Goal: Find specific page/section: Find specific page/section

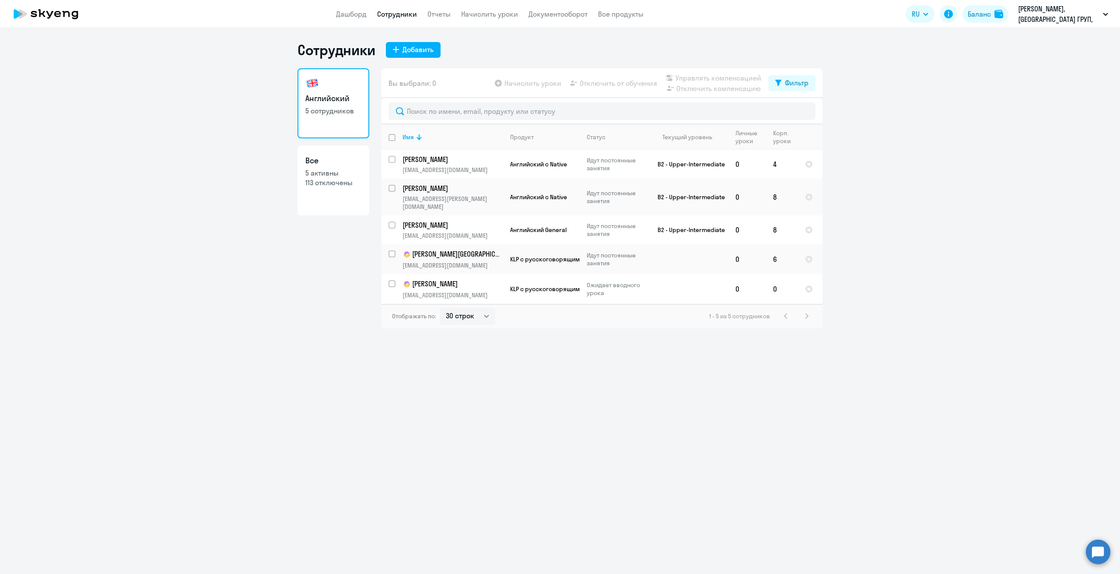
select select "30"
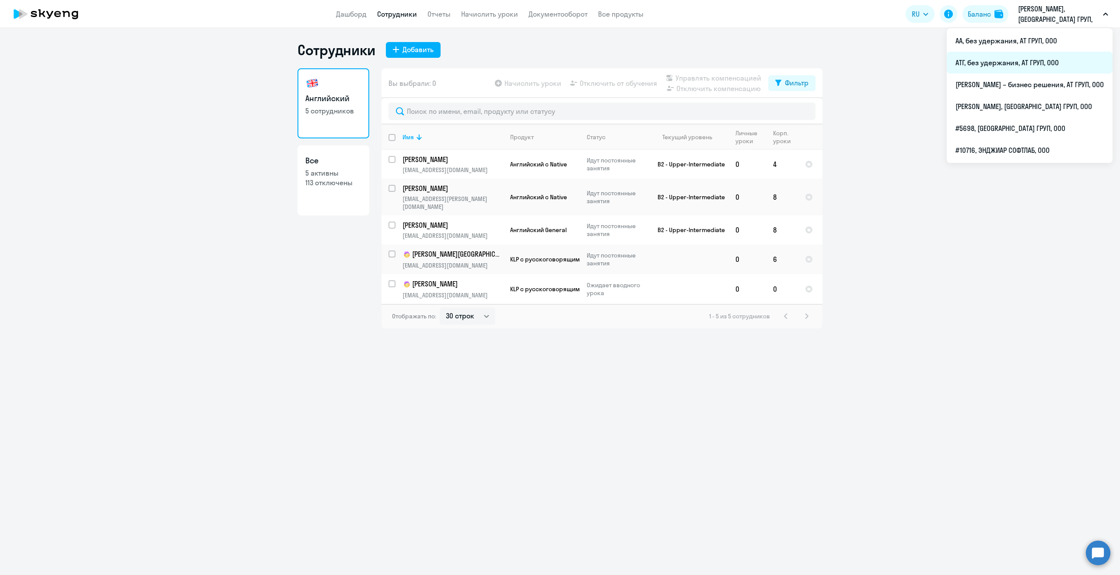
click at [988, 68] on li "АТГ, без удержания, АТ ГРУП, ООО" at bounding box center [1030, 63] width 166 height 22
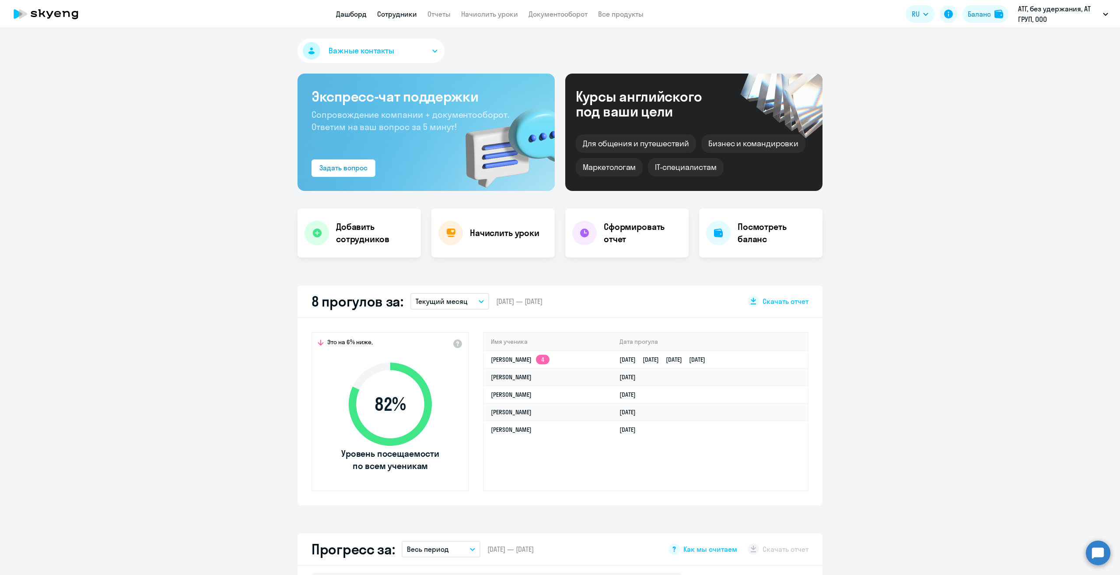
click at [393, 10] on link "Сотрудники" at bounding box center [397, 14] width 40 height 9
select select "30"
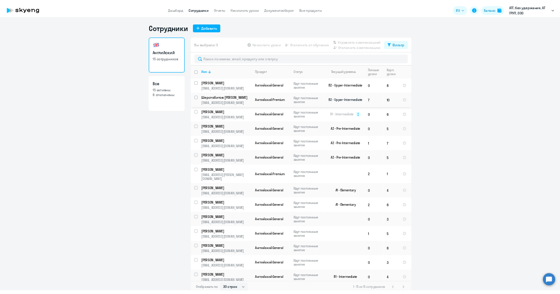
scroll to position [28, 0]
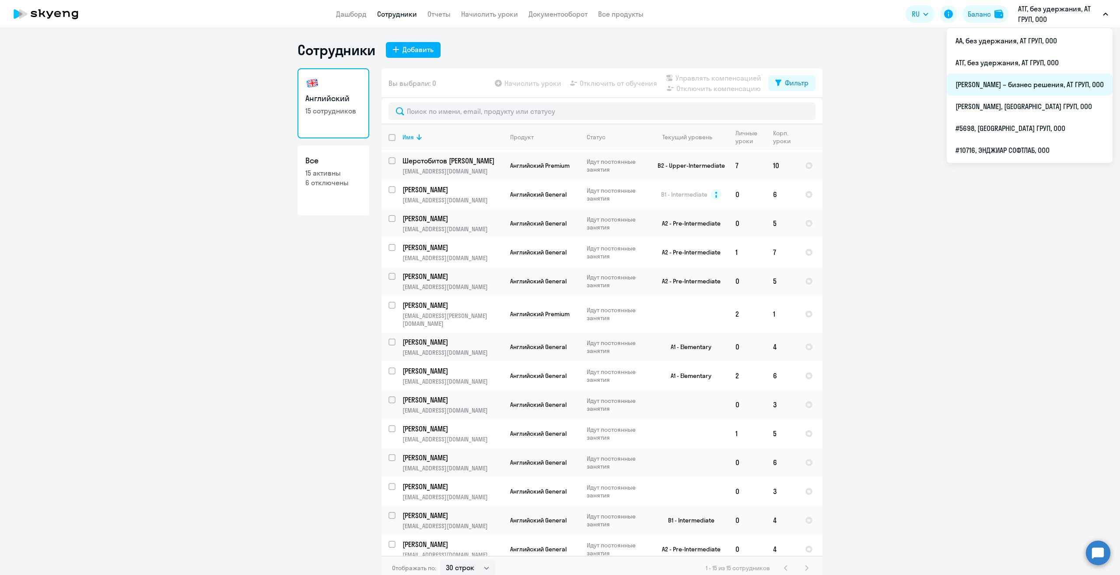
click at [992, 87] on li "[PERSON_NAME] – бизнес решения, АТ ГРУП, ООО" at bounding box center [1030, 85] width 166 height 22
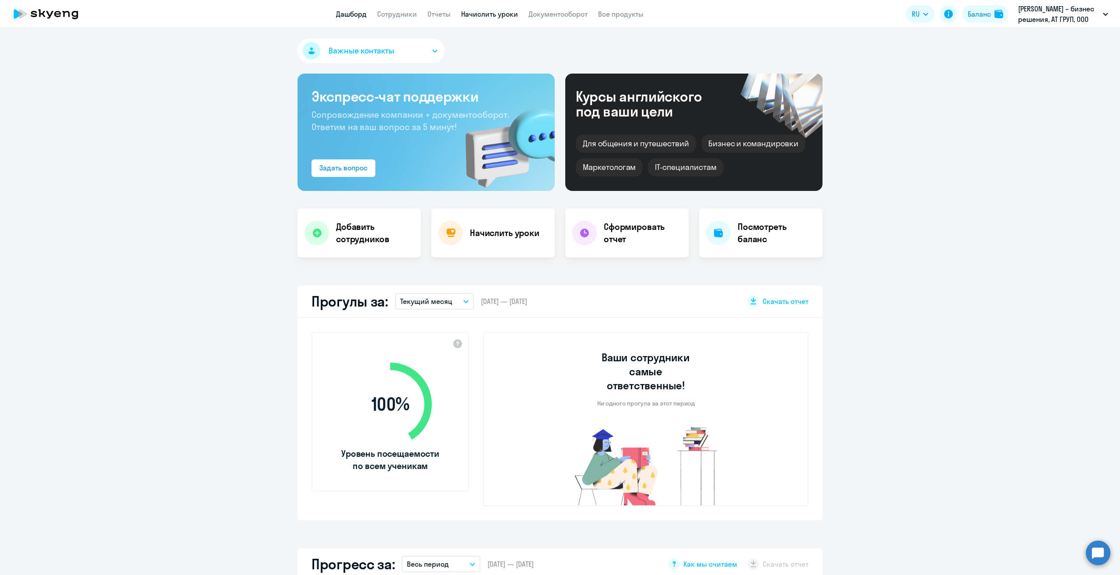
select select "30"
click at [384, 11] on link "Сотрудники" at bounding box center [397, 14] width 40 height 9
select select "30"
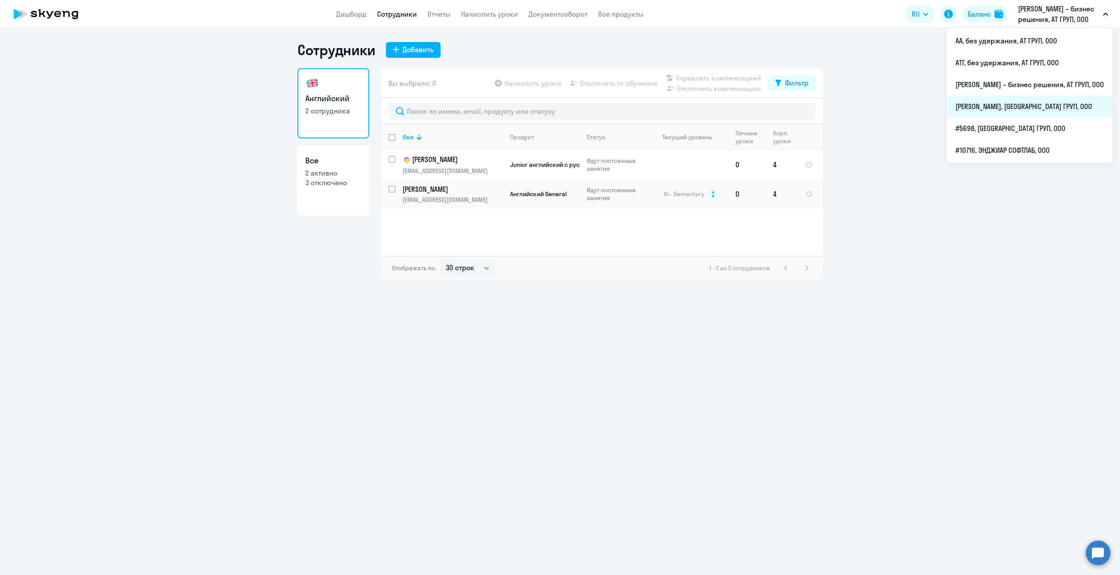
click at [1005, 108] on li "[PERSON_NAME], [GEOGRAPHIC_DATA] ГРУП, ООО" at bounding box center [1030, 106] width 166 height 22
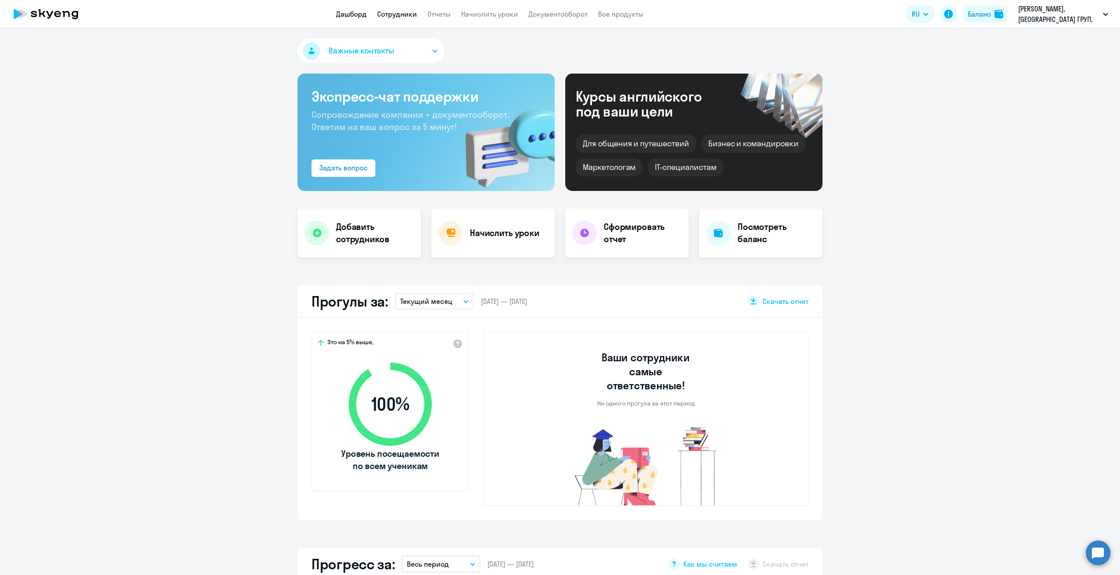
click at [412, 11] on link "Сотрудники" at bounding box center [397, 14] width 40 height 9
select select "30"
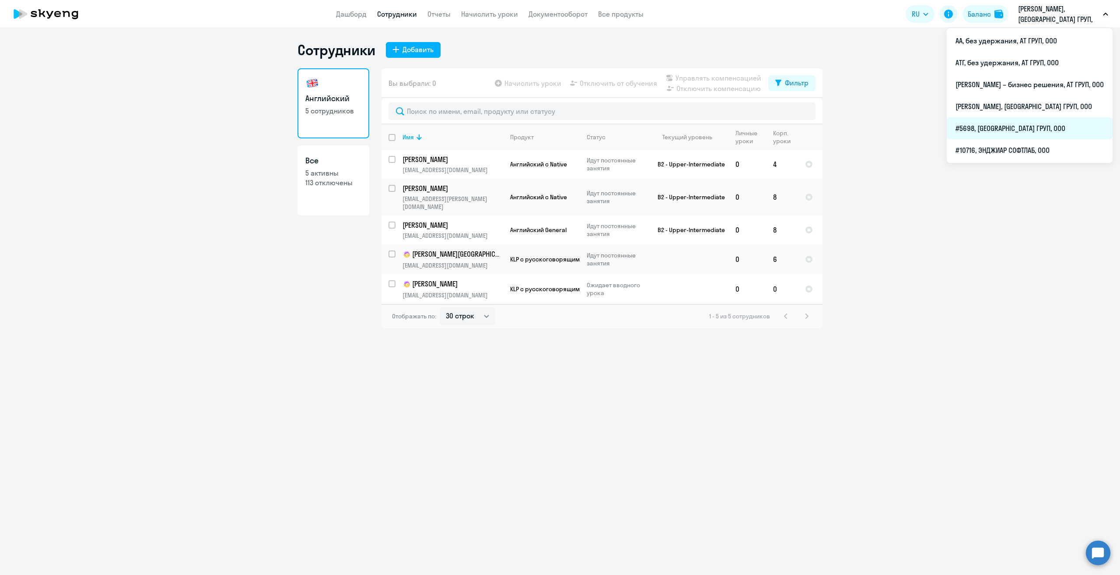
click at [975, 128] on li "#5698, [GEOGRAPHIC_DATA] ГРУП, ООО" at bounding box center [1030, 128] width 166 height 22
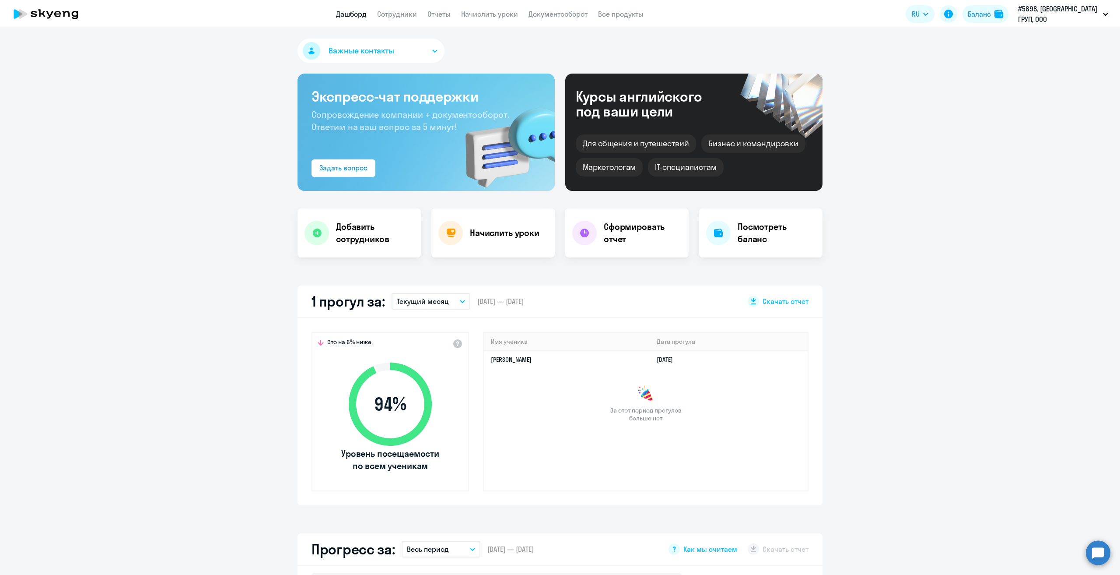
click at [398, 18] on app-menu-item-link "Сотрудники" at bounding box center [397, 14] width 40 height 11
click at [398, 13] on link "Сотрудники" at bounding box center [397, 14] width 40 height 9
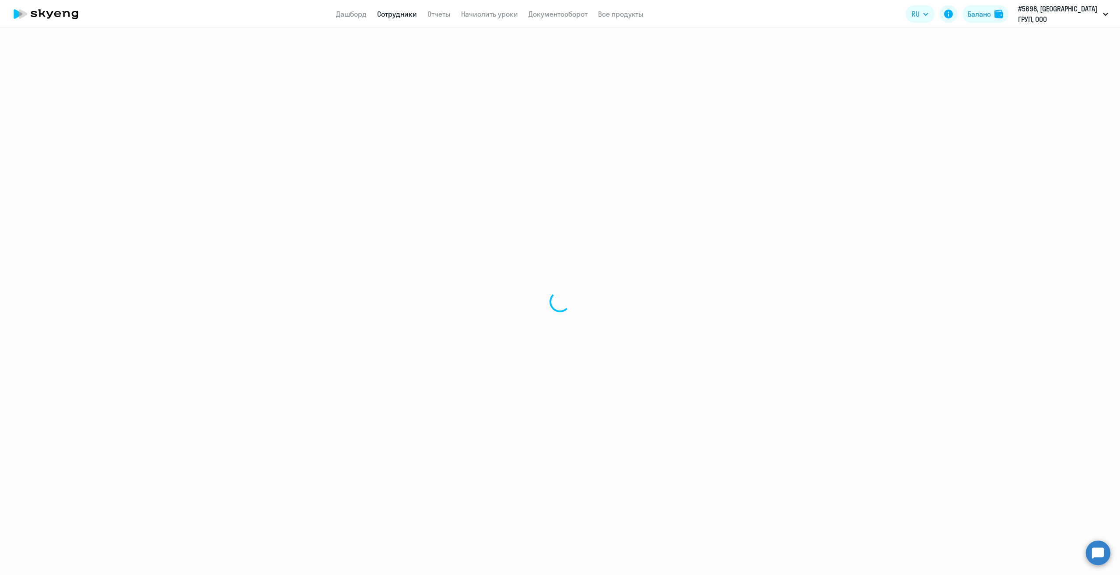
select select "30"
